Goal: Task Accomplishment & Management: Use online tool/utility

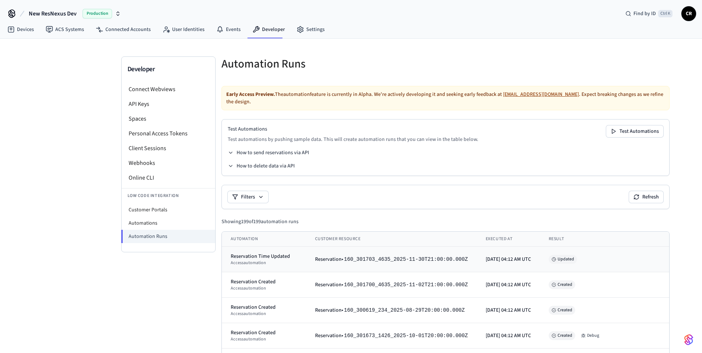
scroll to position [74, 0]
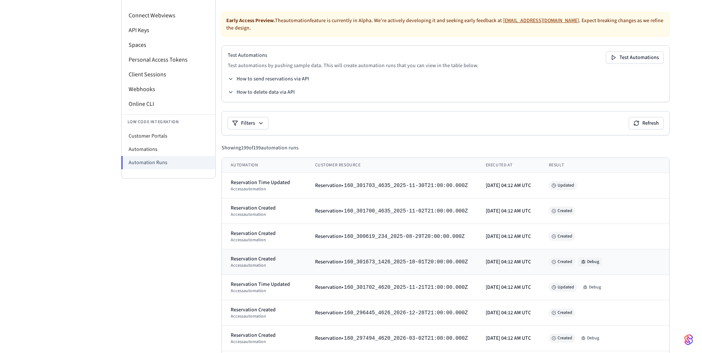
click at [587, 257] on button "Debug" at bounding box center [591, 261] width 24 height 9
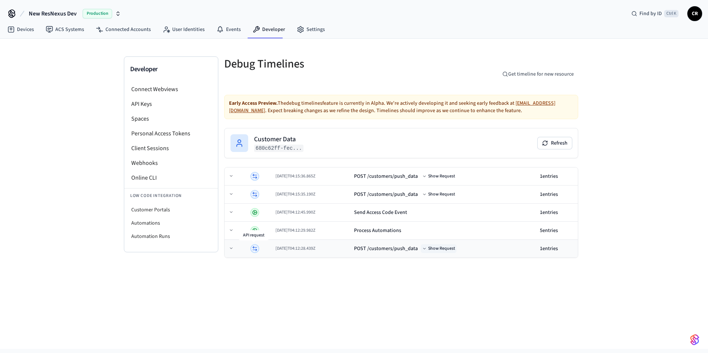
click at [456, 245] on button "Show Request" at bounding box center [439, 248] width 36 height 9
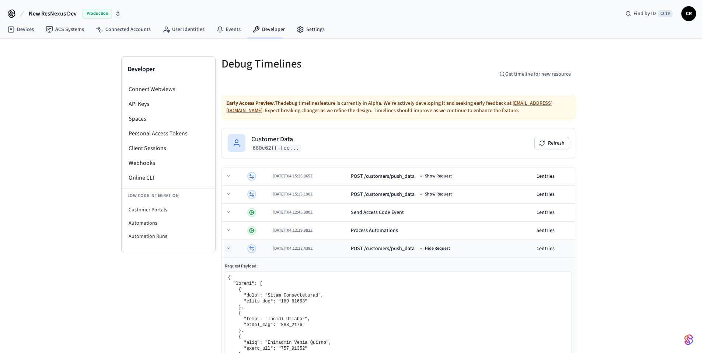
click at [229, 249] on icon at bounding box center [228, 248] width 4 height 4
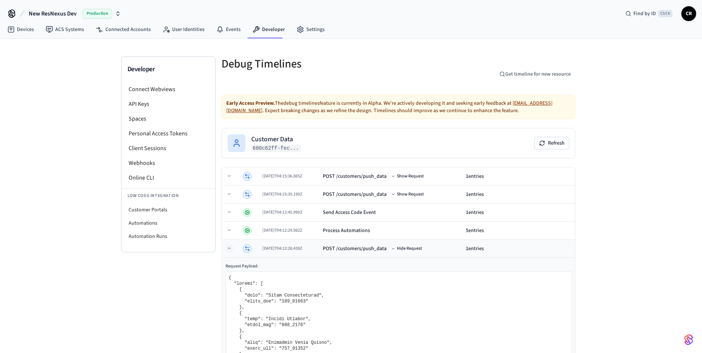
click at [232, 250] on button at bounding box center [229, 247] width 7 height 7
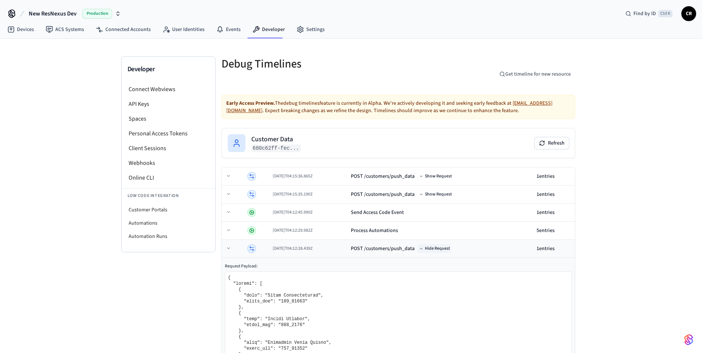
click at [445, 249] on button "Hide Request" at bounding box center [435, 248] width 34 height 9
